Goal: Task Accomplishment & Management: Use online tool/utility

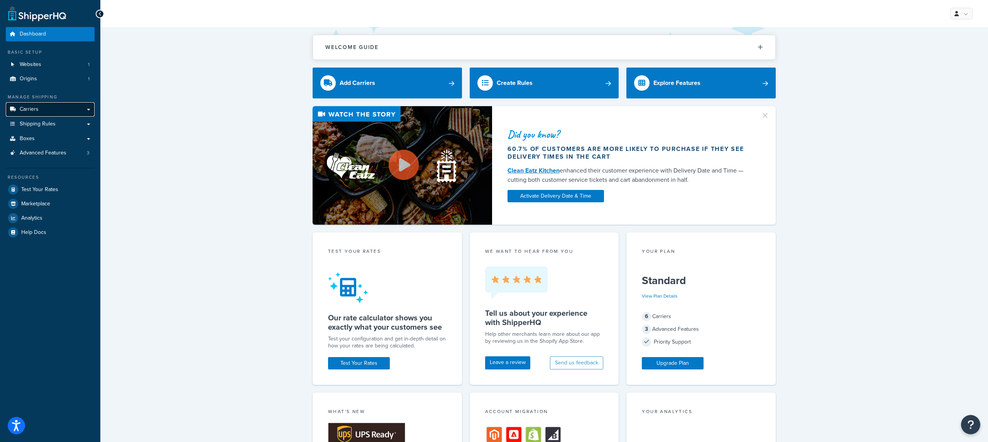
click at [68, 115] on link "Carriers" at bounding box center [50, 109] width 89 height 14
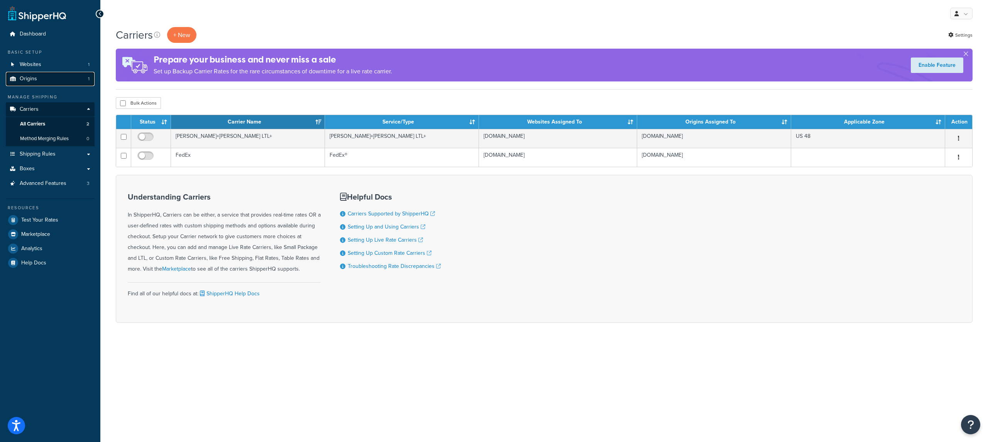
click at [70, 79] on link "Origins 1" at bounding box center [50, 79] width 89 height 14
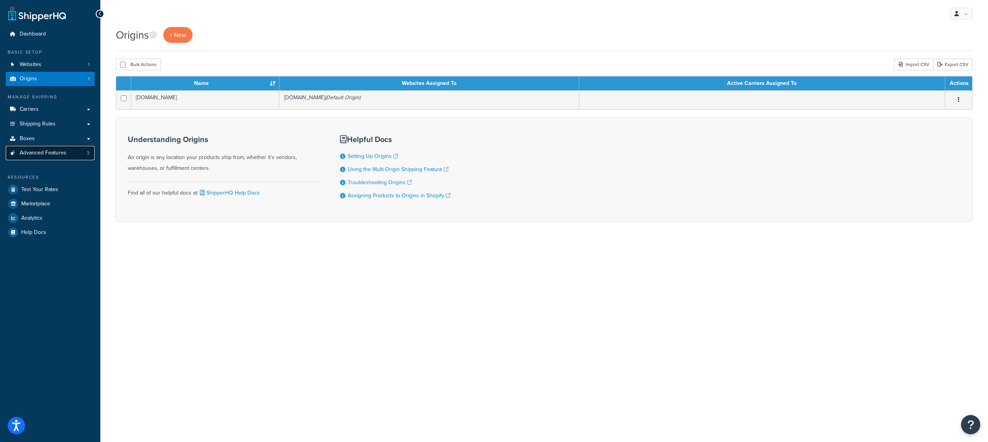
click at [76, 156] on link "Advanced Features 3" at bounding box center [50, 153] width 89 height 14
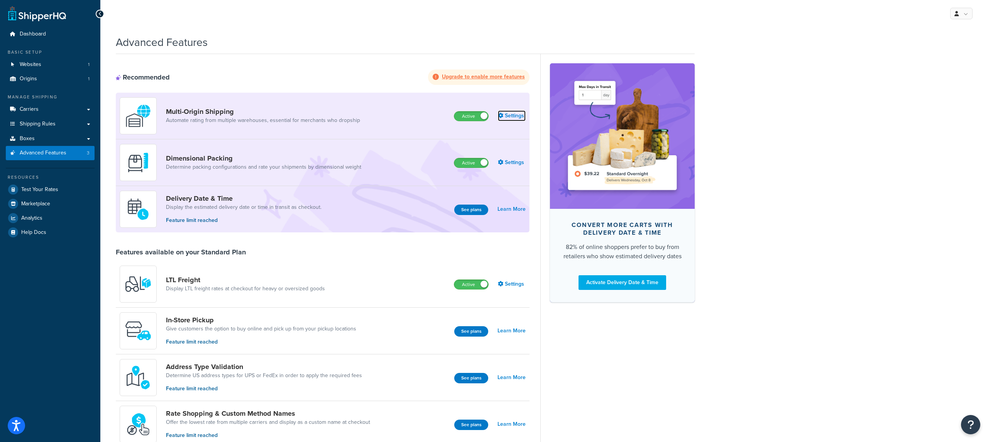
click at [521, 119] on link "Settings" at bounding box center [512, 115] width 28 height 11
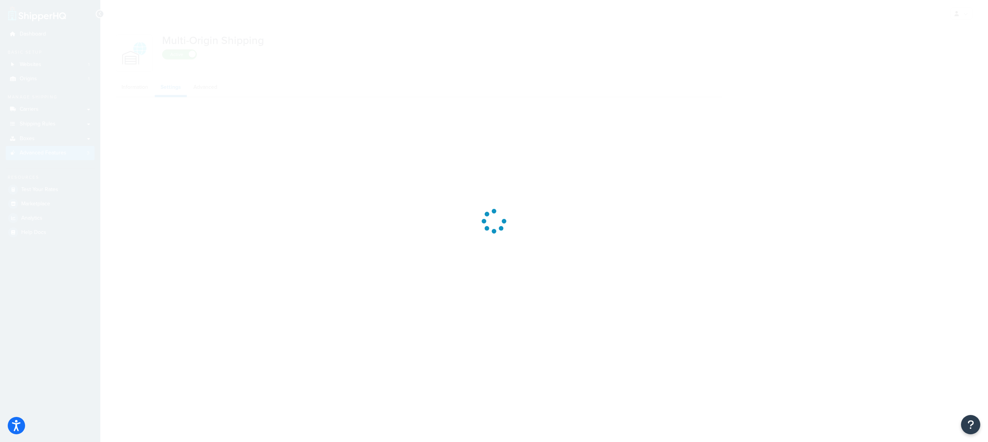
select select "false"
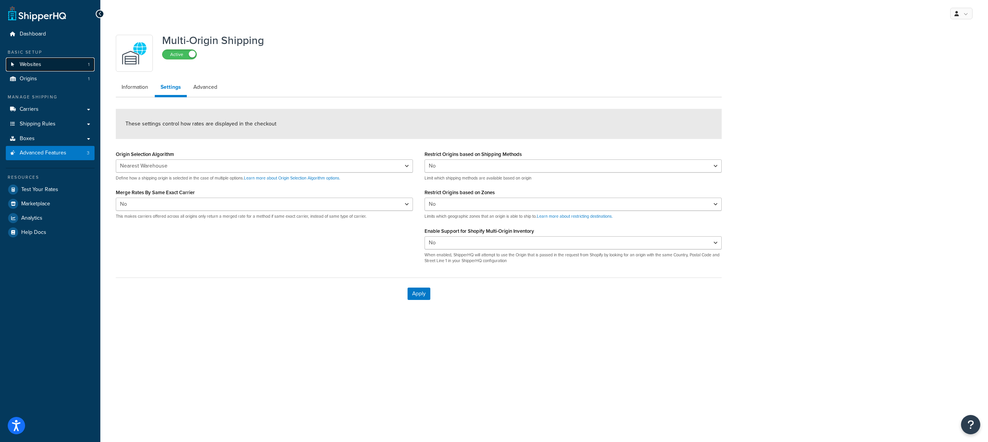
click at [58, 66] on link "Websites 1" at bounding box center [50, 65] width 89 height 14
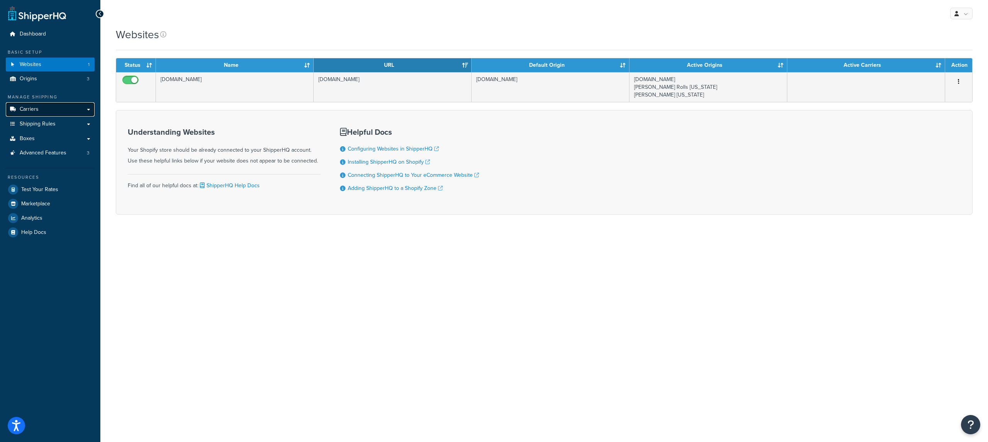
click at [59, 109] on link "Carriers" at bounding box center [50, 109] width 89 height 14
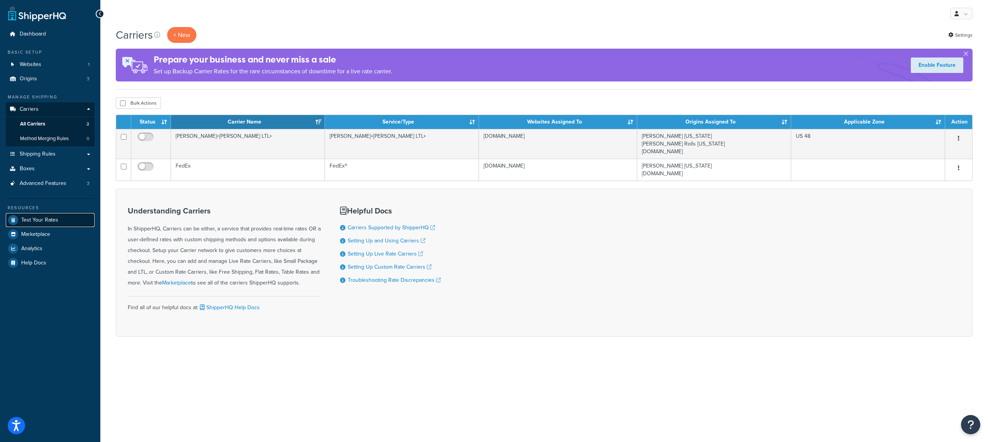
click at [46, 213] on link "Test Your Rates" at bounding box center [50, 220] width 89 height 14
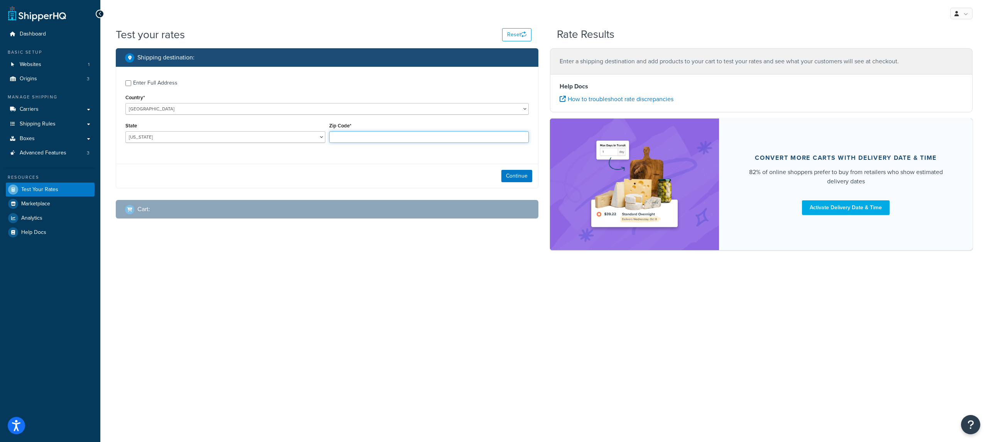
click at [329, 137] on input "Zip Code*" at bounding box center [429, 137] width 200 height 12
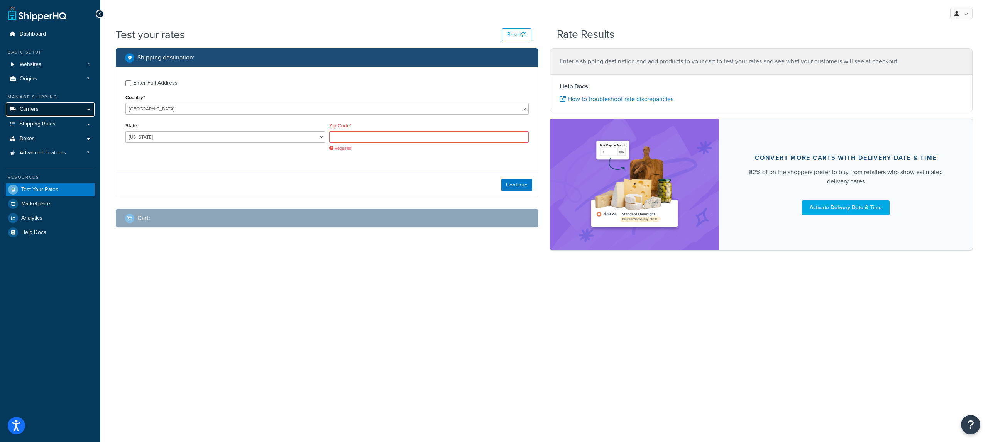
click at [70, 110] on link "Carriers" at bounding box center [50, 109] width 89 height 14
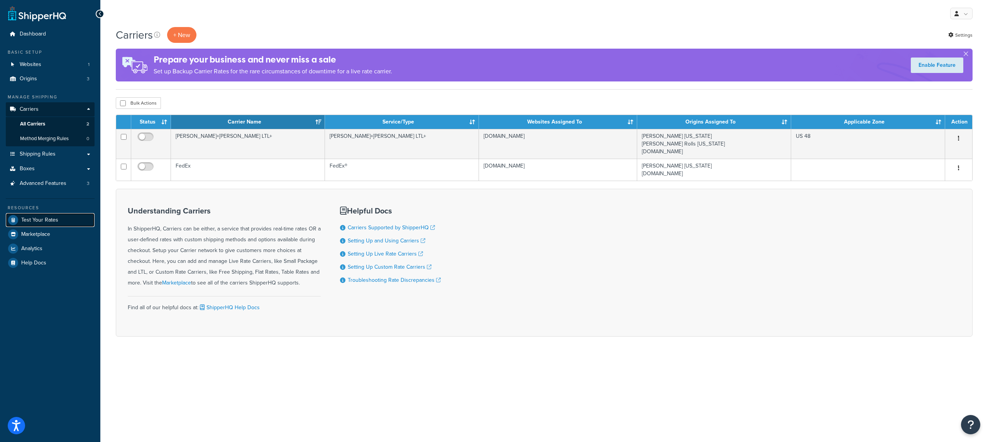
click at [68, 222] on link "Test Your Rates" at bounding box center [50, 220] width 89 height 14
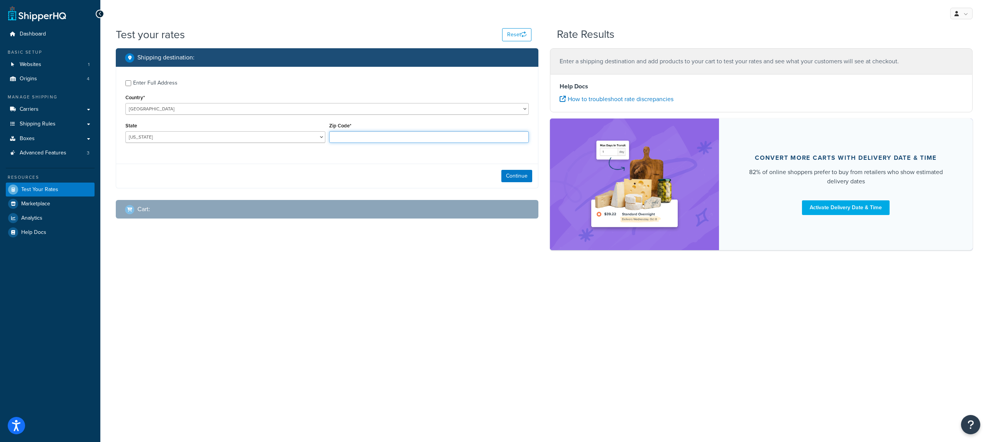
click at [343, 142] on input "Zip Code*" at bounding box center [429, 137] width 200 height 12
type input "35005"
click at [538, 171] on div "Shipping destination : Enter Full Address Country* United States United Kingdom…" at bounding box center [327, 118] width 423 height 140
click at [526, 176] on button "Continue" at bounding box center [517, 176] width 31 height 12
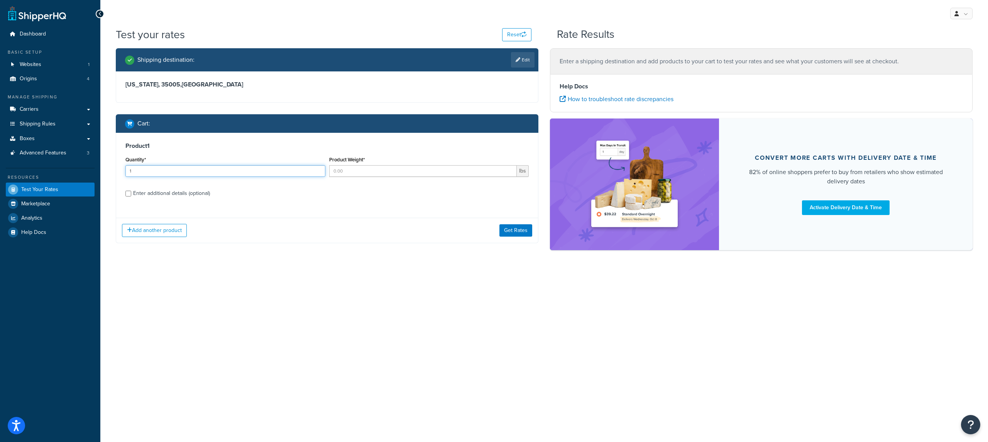
click at [265, 171] on input "1" at bounding box center [225, 171] width 200 height 12
type input "1"
type input "5"
click at [511, 233] on button "Get Rates" at bounding box center [516, 230] width 33 height 12
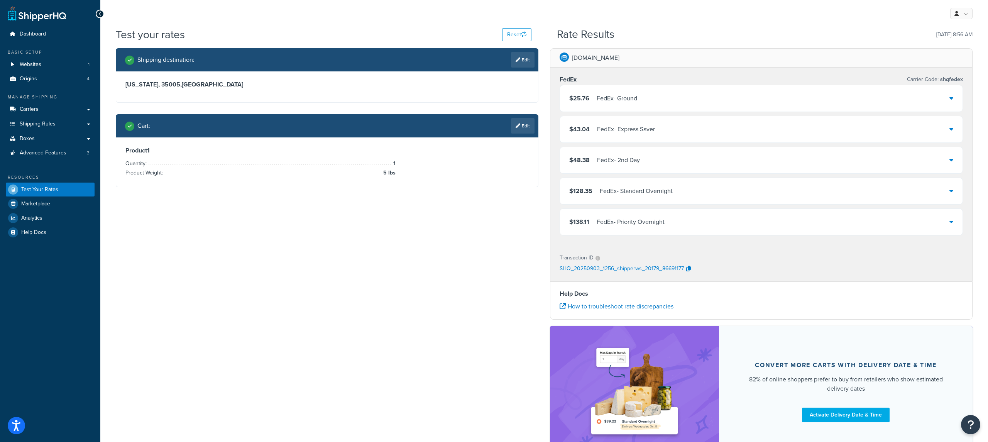
click at [617, 105] on div "$25.76 FedEx - Ground" at bounding box center [761, 98] width 403 height 26
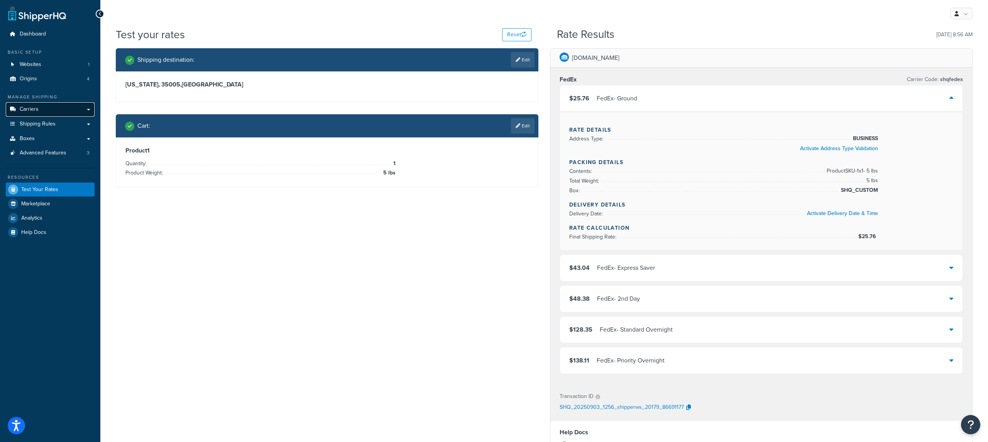
click at [88, 107] on link "Carriers" at bounding box center [50, 109] width 89 height 14
click at [531, 131] on link "Edit" at bounding box center [523, 125] width 24 height 15
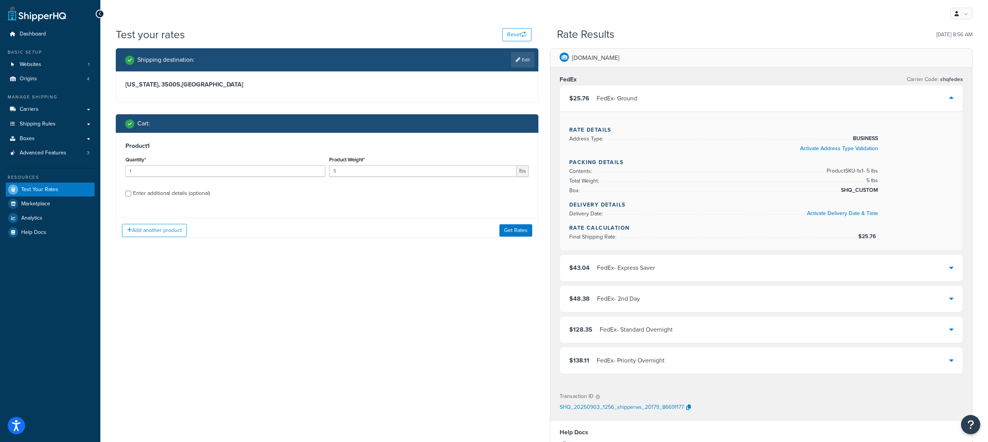
click at [172, 199] on div "Product 1 Quantity* 1 Product Weight* 5 lbs Enter additional details (optional)" at bounding box center [327, 172] width 422 height 79
click at [172, 196] on div "Enter additional details (optional)" at bounding box center [171, 193] width 77 height 11
click at [131, 196] on input "Enter additional details (optional)" at bounding box center [128, 194] width 6 height 6
checkbox input "true"
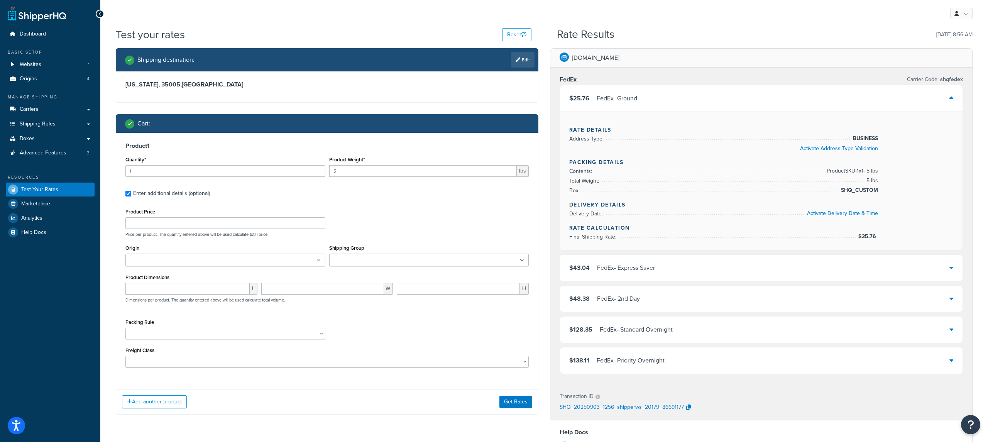
click at [361, 258] on input "Shipping Group" at bounding box center [366, 260] width 68 height 8
click at [511, 408] on button "Get Rates" at bounding box center [516, 404] width 33 height 12
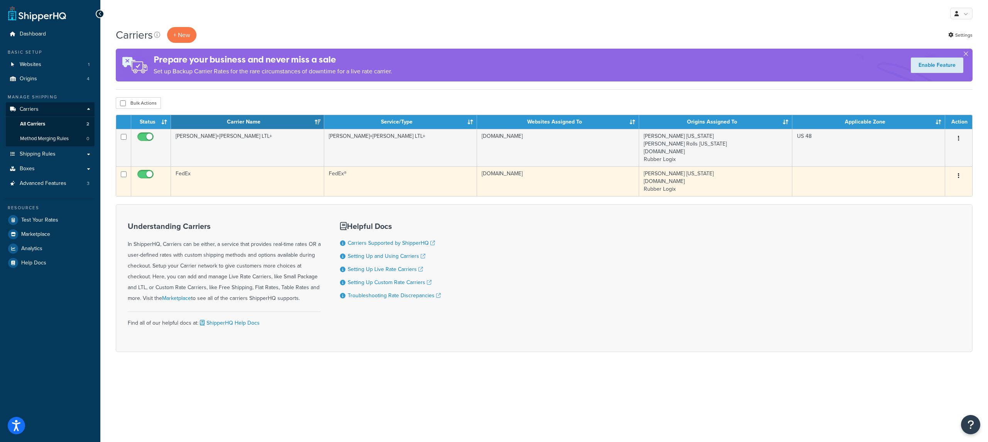
click at [256, 183] on td "FedEx" at bounding box center [247, 181] width 153 height 30
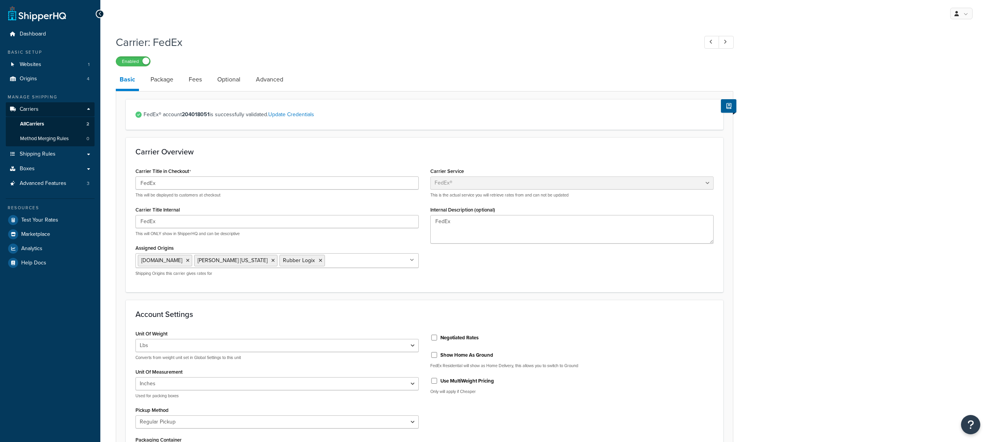
select select "fedEx"
select select "REGULAR_PICKUP"
select select "YOUR_PACKAGING"
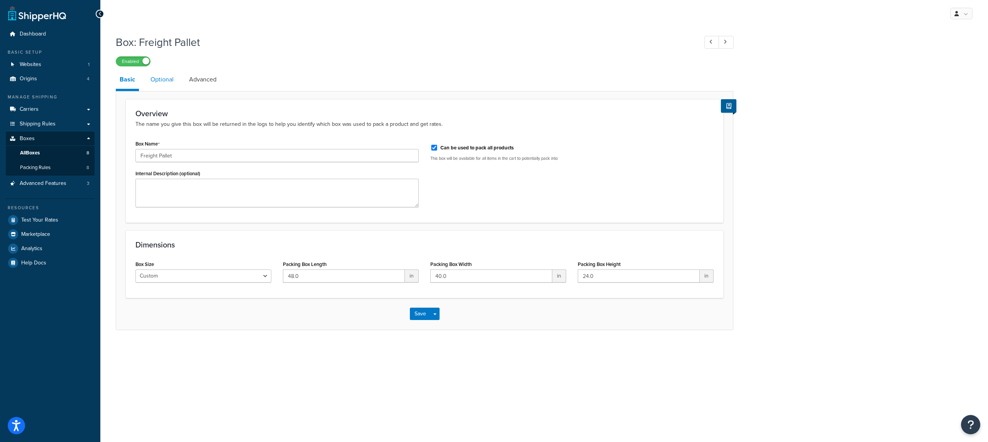
click at [162, 87] on link "Optional" at bounding box center [162, 79] width 31 height 19
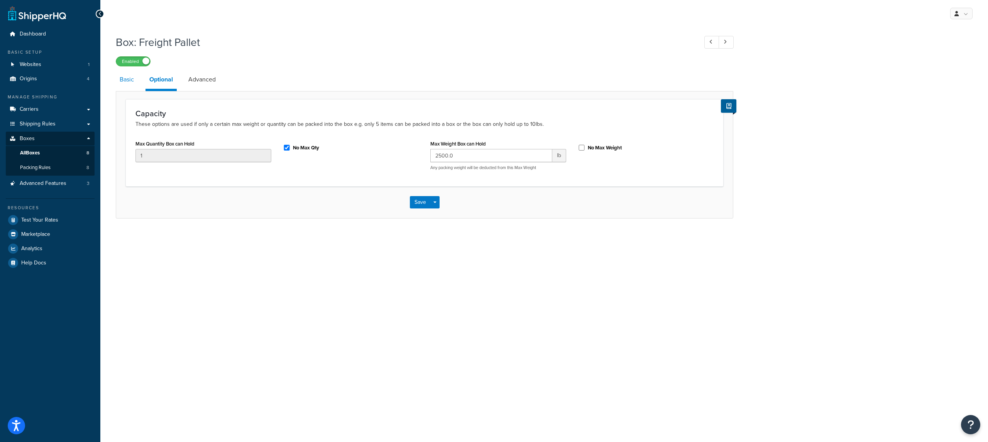
click at [129, 87] on link "Basic" at bounding box center [127, 79] width 22 height 19
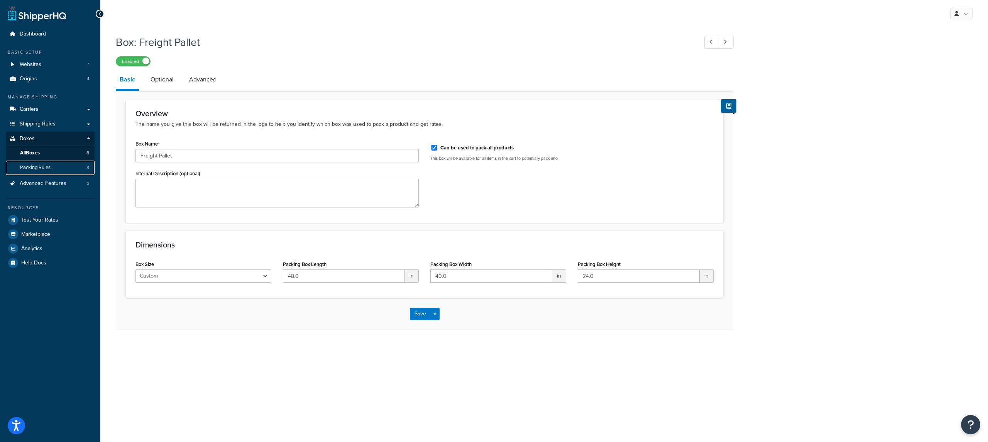
click at [67, 170] on link "Packing Rules 8" at bounding box center [50, 168] width 89 height 14
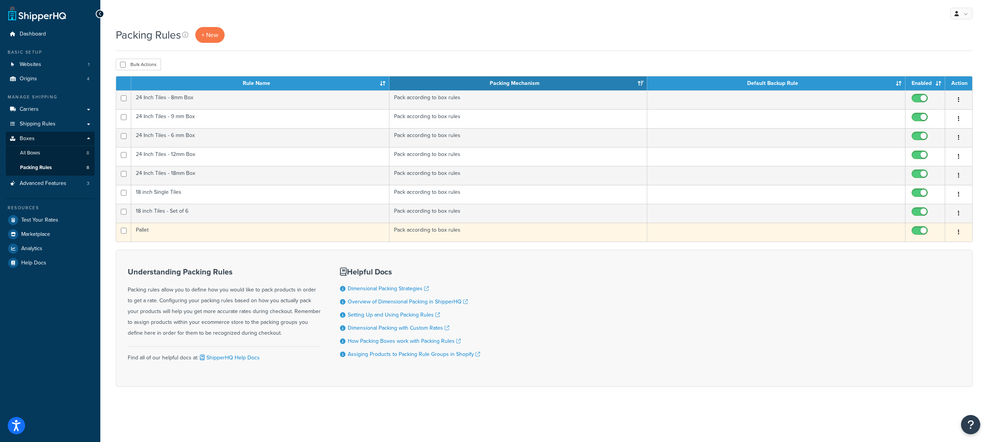
click at [235, 231] on td "Pallet" at bounding box center [260, 232] width 258 height 19
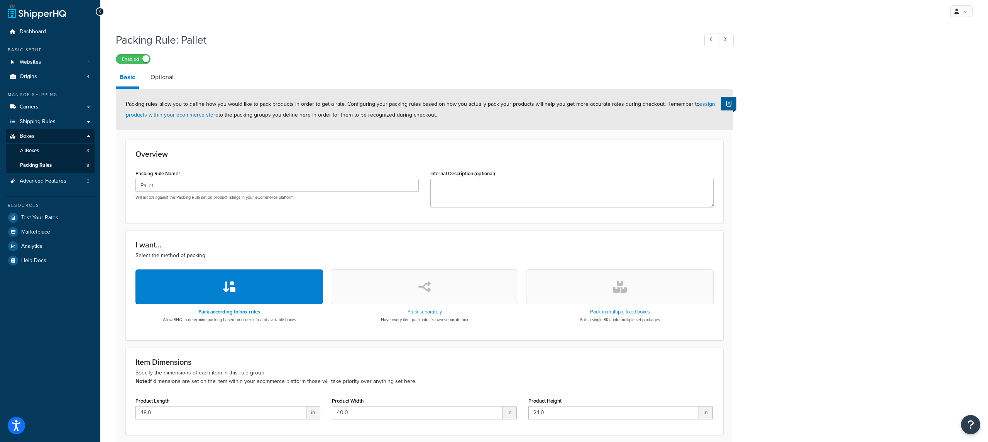
scroll to position [123, 0]
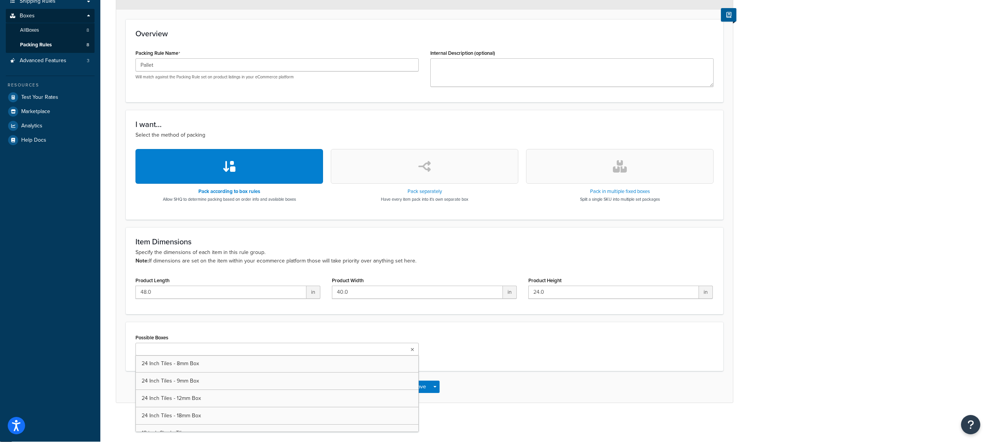
click at [226, 351] on ul at bounding box center [277, 349] width 283 height 13
click at [196, 319] on form "Packing rules allow you to define how you would like to pack products in order …" at bounding box center [424, 186] width 617 height 434
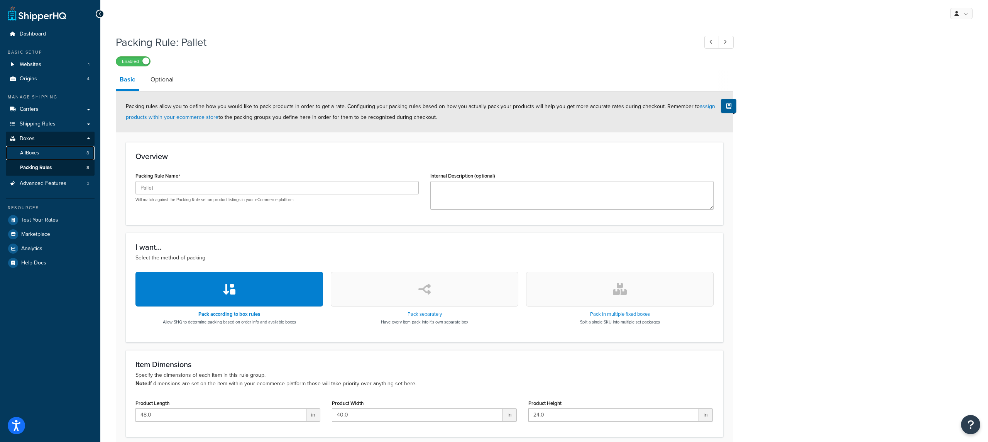
click at [54, 156] on link "All Boxes 8" at bounding box center [50, 153] width 89 height 14
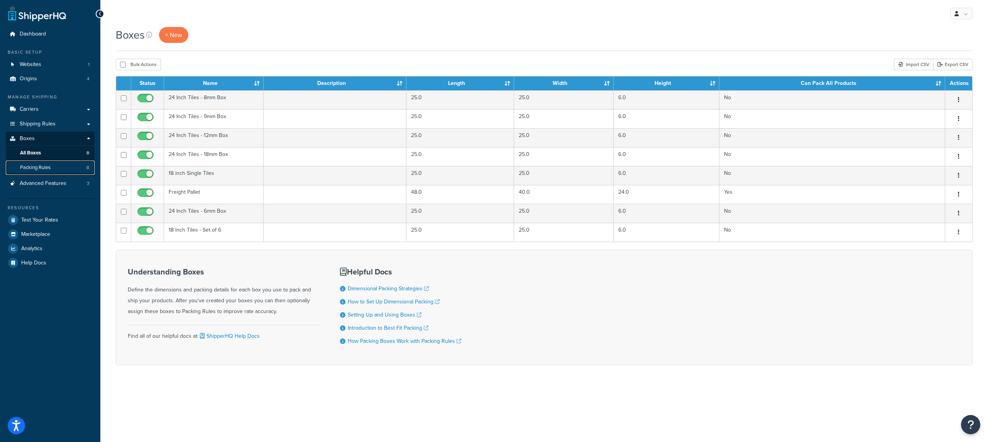
click at [68, 165] on link "Packing Rules 8" at bounding box center [50, 168] width 89 height 14
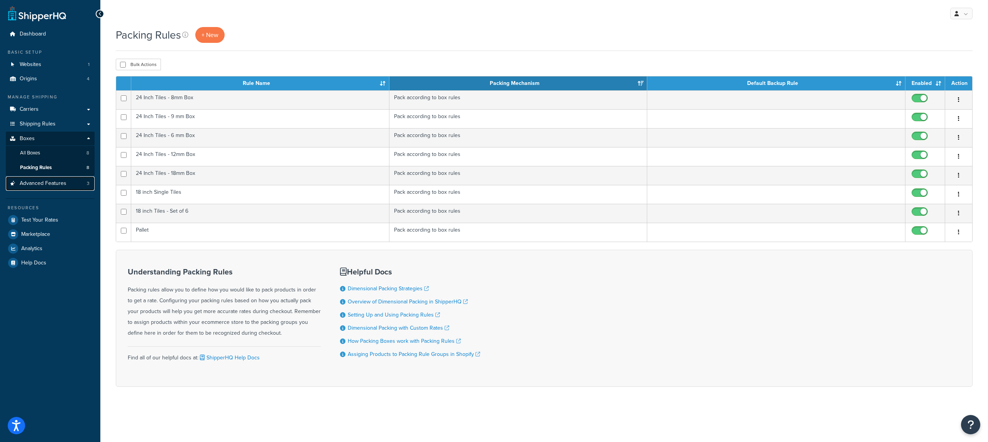
click at [79, 183] on link "Advanced Features 3" at bounding box center [50, 183] width 89 height 14
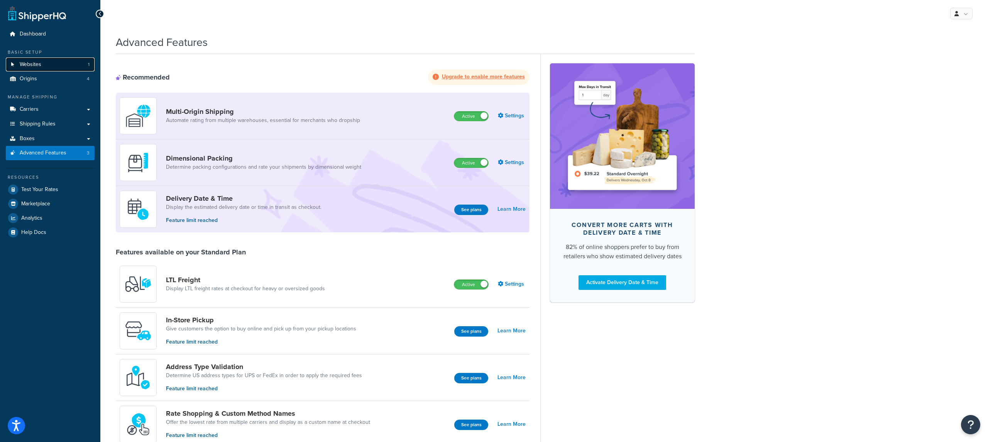
click at [49, 69] on link "Websites 1" at bounding box center [50, 65] width 89 height 14
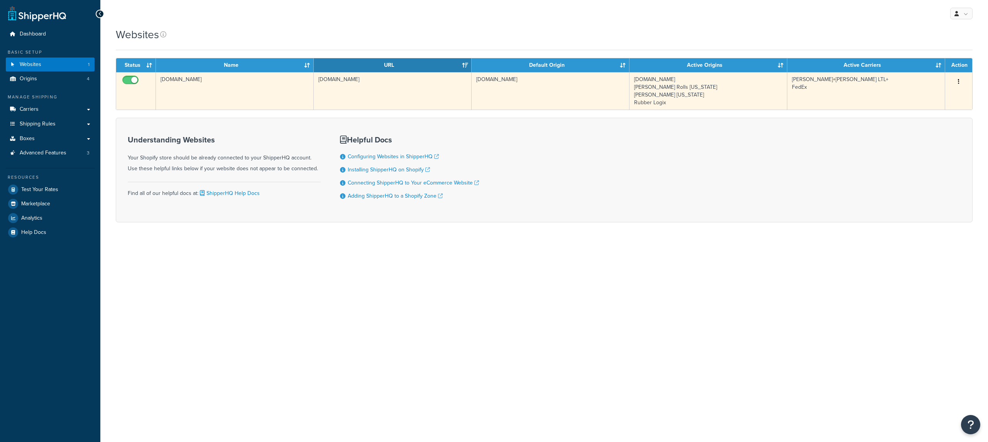
click at [333, 108] on td "[DOMAIN_NAME]" at bounding box center [393, 90] width 158 height 37
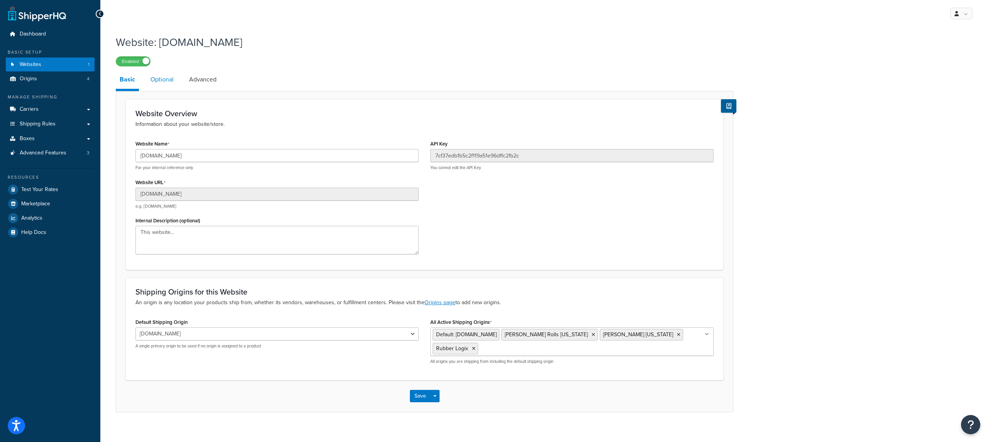
click at [160, 79] on link "Optional" at bounding box center [162, 79] width 31 height 19
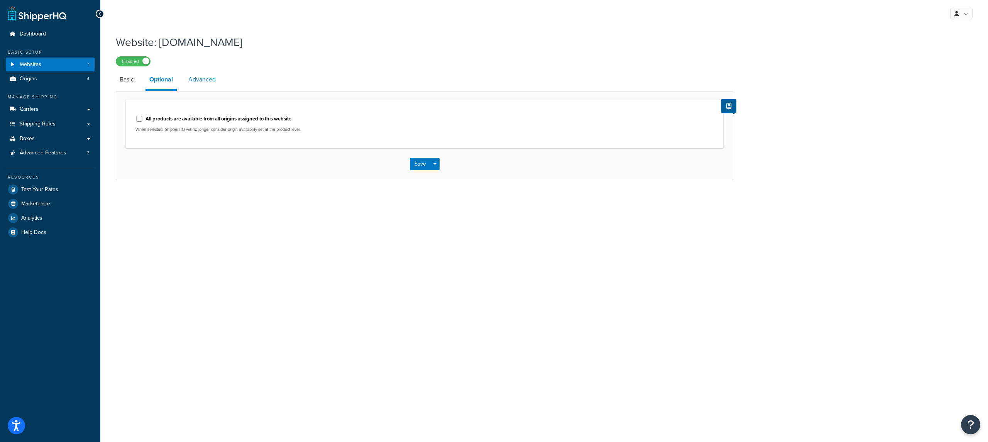
click at [206, 81] on link "Advanced" at bounding box center [202, 79] width 35 height 19
